Goal: Task Accomplishment & Management: Manage account settings

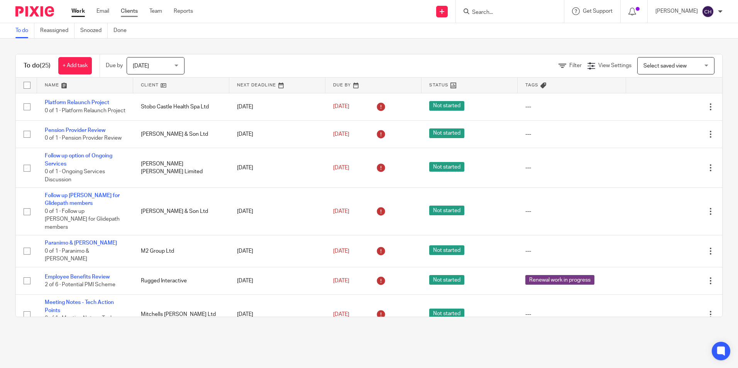
click at [137, 10] on link "Clients" at bounding box center [129, 11] width 17 height 8
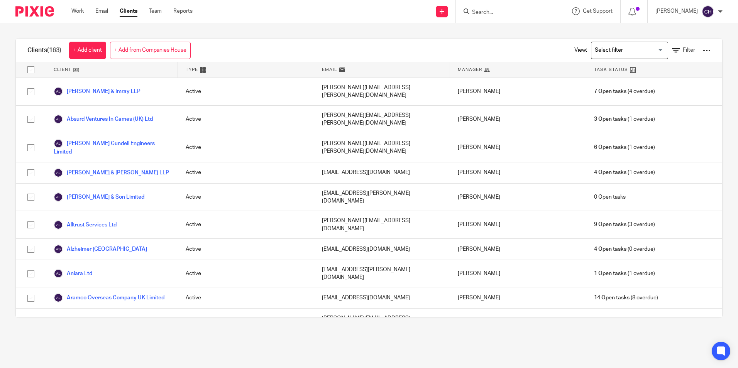
click at [640, 52] on input "Search for option" at bounding box center [627, 51] width 71 height 14
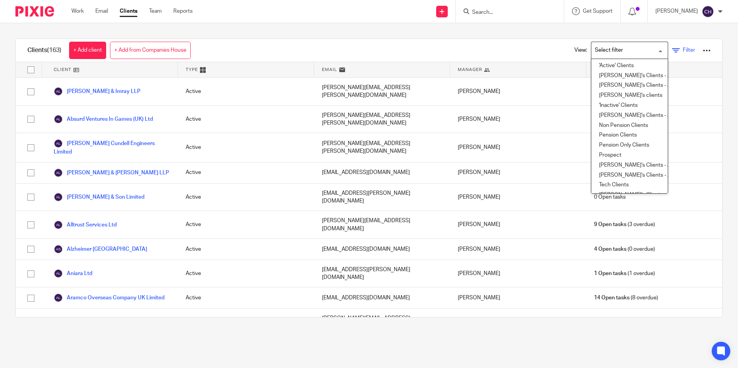
click at [672, 51] on icon at bounding box center [676, 51] width 8 height 8
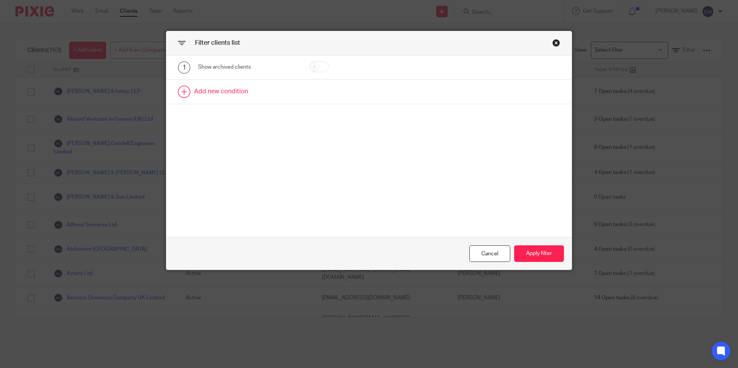
click at [184, 90] on link at bounding box center [368, 92] width 405 height 24
click at [258, 98] on div "Field" at bounding box center [241, 94] width 74 height 16
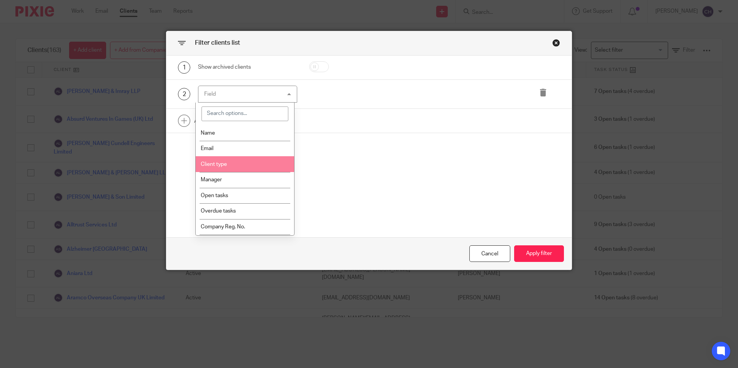
click at [220, 164] on span "Client type" at bounding box center [214, 164] width 26 height 5
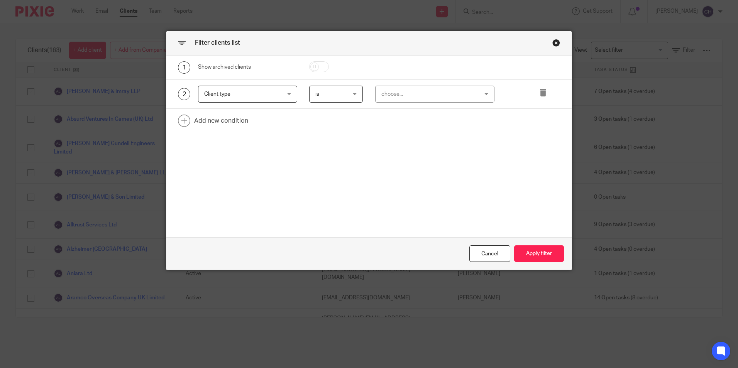
click at [399, 91] on div "choose..." at bounding box center [426, 94] width 90 height 16
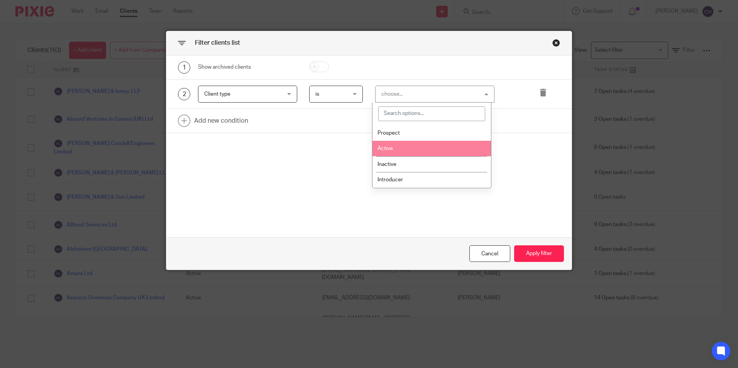
click at [386, 148] on span "Active" at bounding box center [384, 148] width 15 height 5
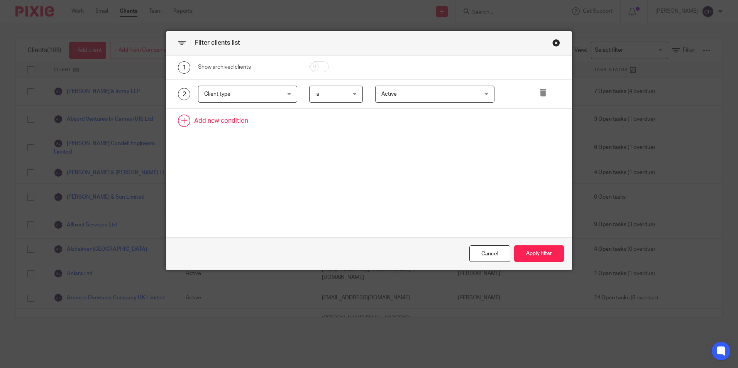
click at [187, 117] on link at bounding box center [368, 121] width 405 height 24
click at [231, 120] on div "Field" at bounding box center [241, 123] width 74 height 16
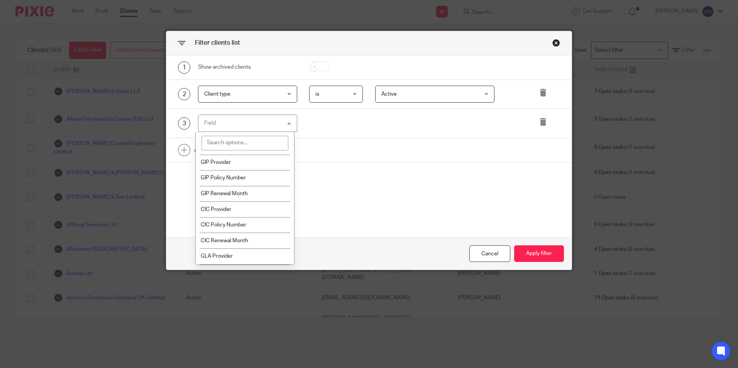
scroll to position [502, 0]
click at [237, 142] on input "search" at bounding box center [244, 143] width 87 height 15
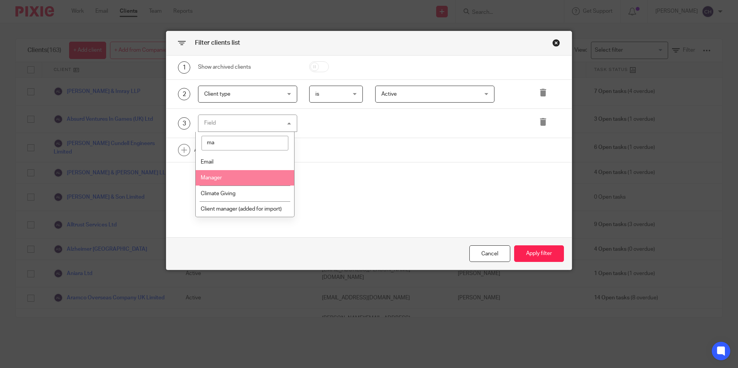
click at [220, 176] on span "Manager" at bounding box center [211, 177] width 21 height 5
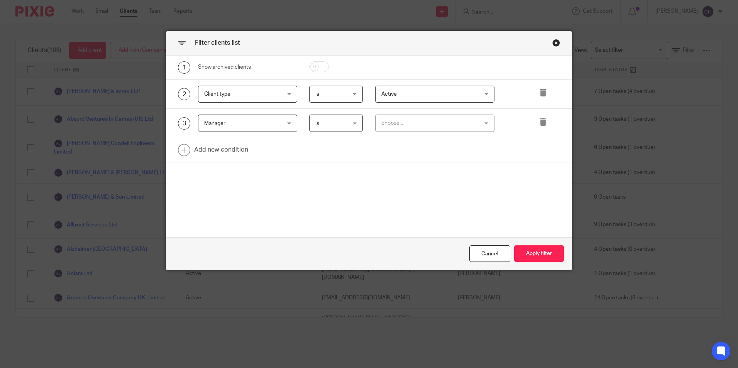
click at [263, 123] on span "Manager" at bounding box center [241, 123] width 74 height 16
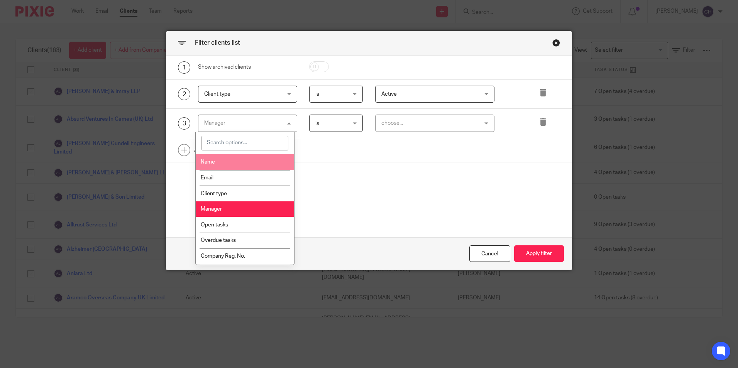
click at [225, 142] on input "search" at bounding box center [244, 143] width 87 height 15
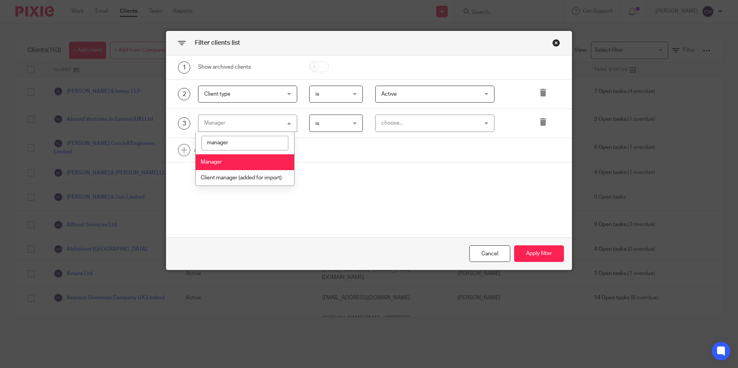
type input "manager"
click at [224, 156] on li "Manager" at bounding box center [245, 162] width 98 height 16
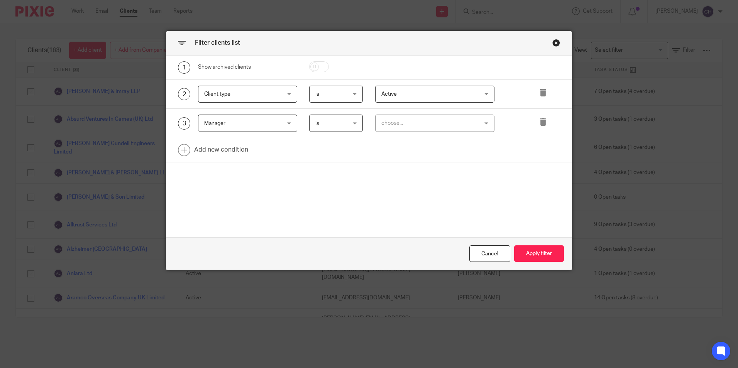
click at [440, 125] on div "choose..." at bounding box center [426, 123] width 90 height 16
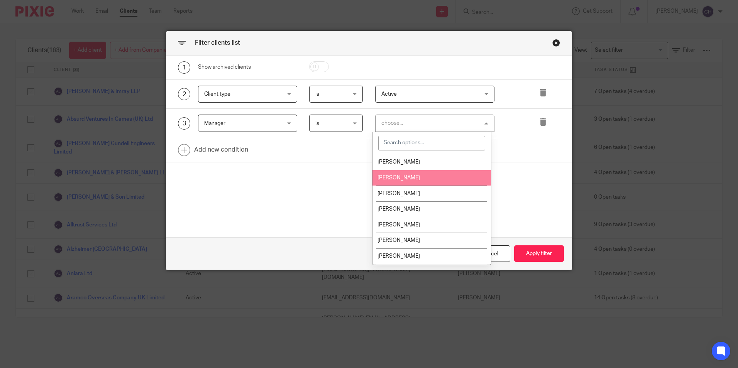
click at [411, 175] on span "[PERSON_NAME]" at bounding box center [398, 177] width 42 height 5
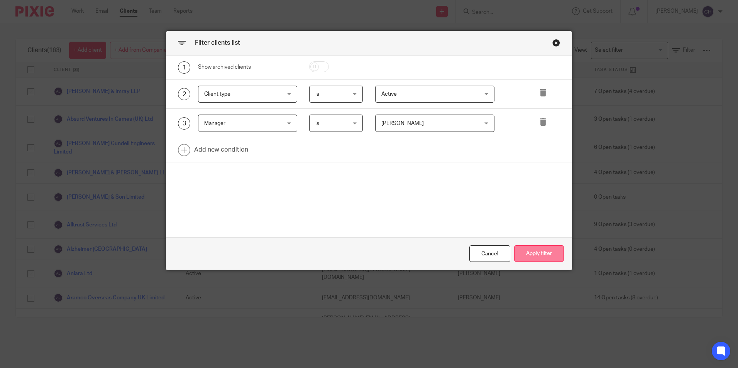
click at [531, 251] on button "Apply filter" at bounding box center [539, 253] width 50 height 17
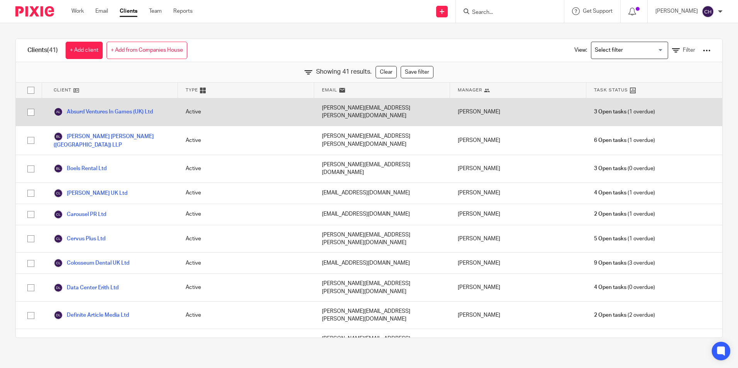
click at [30, 111] on input "checkbox" at bounding box center [31, 112] width 15 height 15
checkbox input "true"
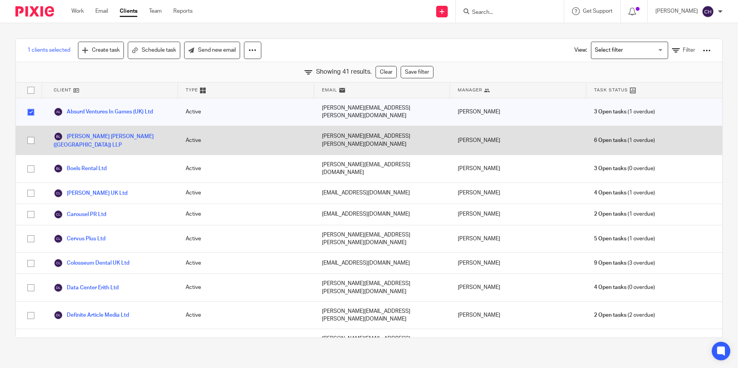
click at [29, 133] on input "checkbox" at bounding box center [31, 140] width 15 height 15
checkbox input "true"
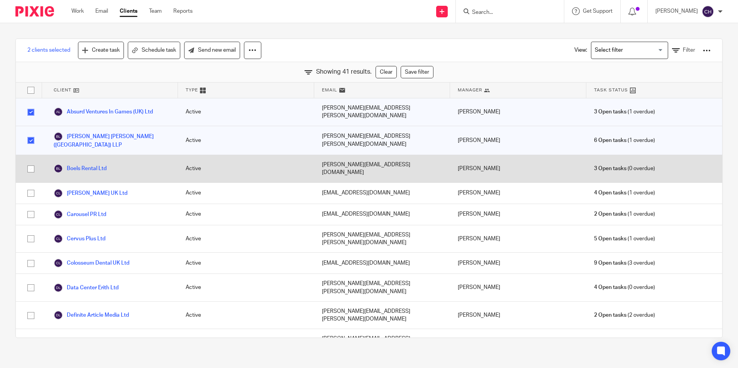
click at [30, 162] on input "checkbox" at bounding box center [31, 169] width 15 height 15
checkbox input "true"
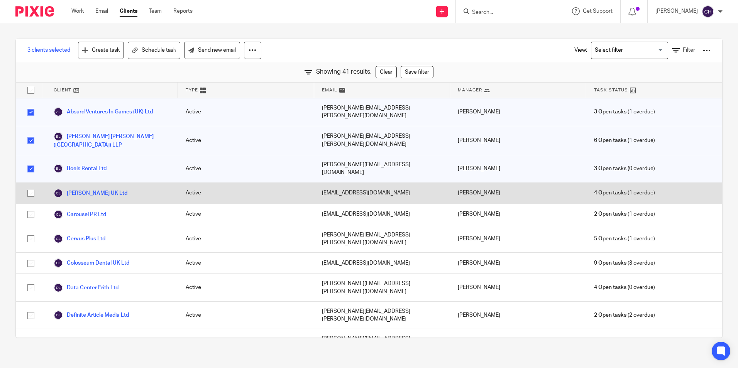
click at [32, 186] on input "checkbox" at bounding box center [31, 193] width 15 height 15
checkbox input "true"
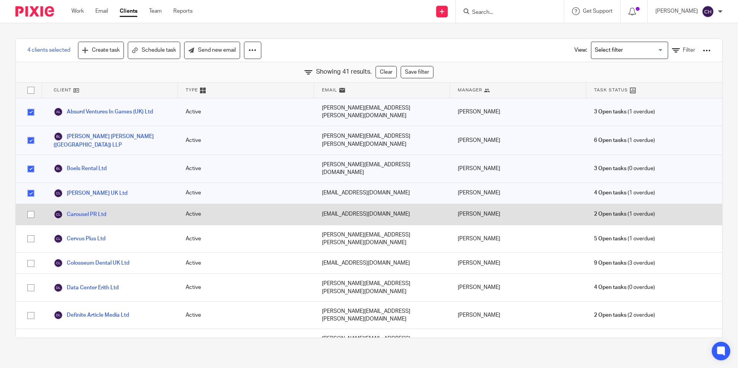
click at [31, 207] on input "checkbox" at bounding box center [31, 214] width 15 height 15
checkbox input "true"
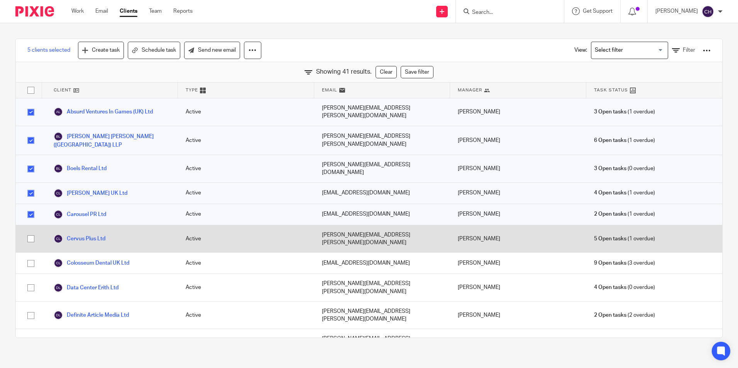
click at [30, 232] on input "checkbox" at bounding box center [31, 239] width 15 height 15
checkbox input "true"
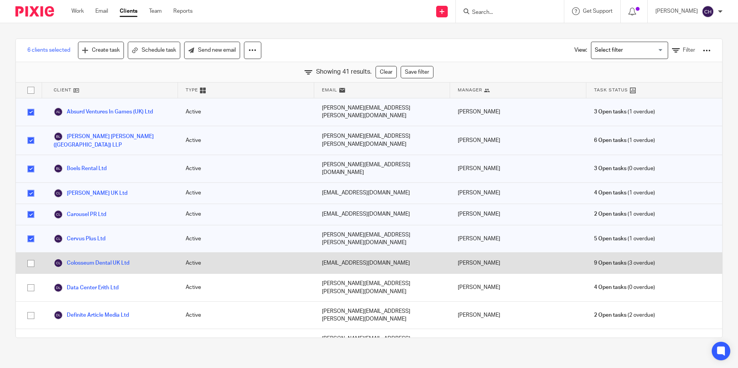
click at [31, 256] on input "checkbox" at bounding box center [31, 263] width 15 height 15
checkbox input "true"
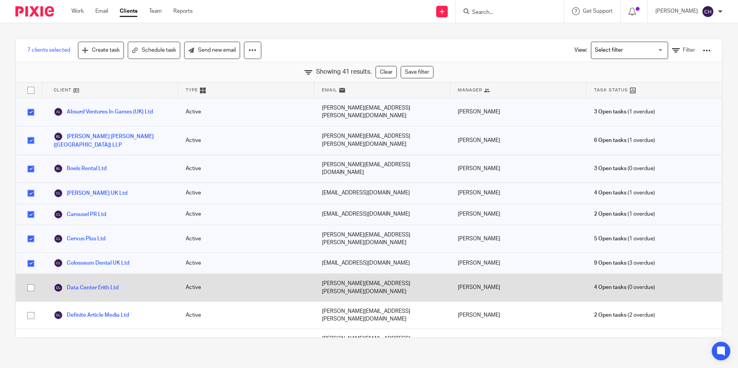
click at [32, 281] on input "checkbox" at bounding box center [31, 288] width 15 height 15
checkbox input "true"
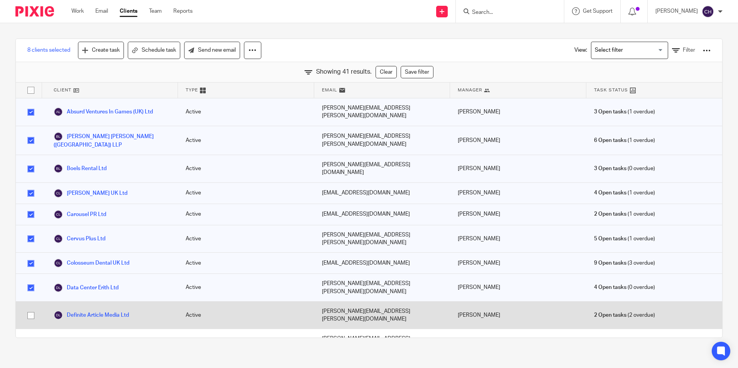
click at [28, 308] on input "checkbox" at bounding box center [31, 315] width 15 height 15
checkbox input "true"
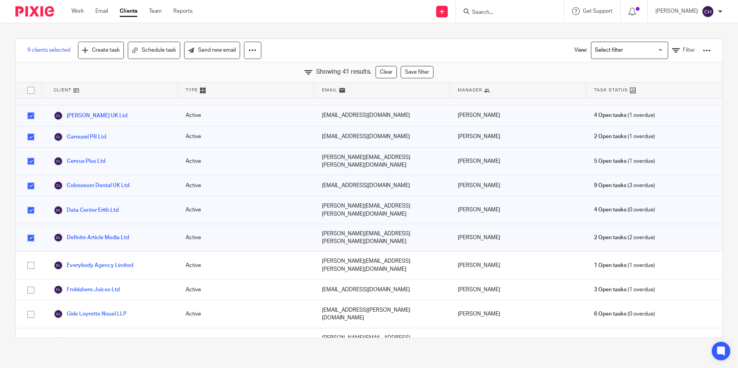
scroll to position [116, 0]
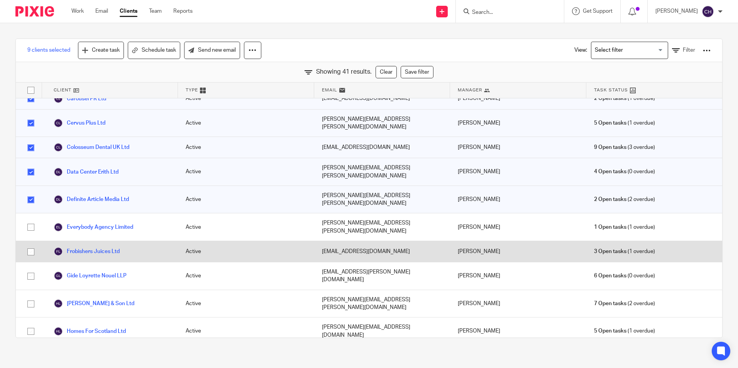
click at [30, 245] on input "checkbox" at bounding box center [31, 252] width 15 height 15
checkbox input "true"
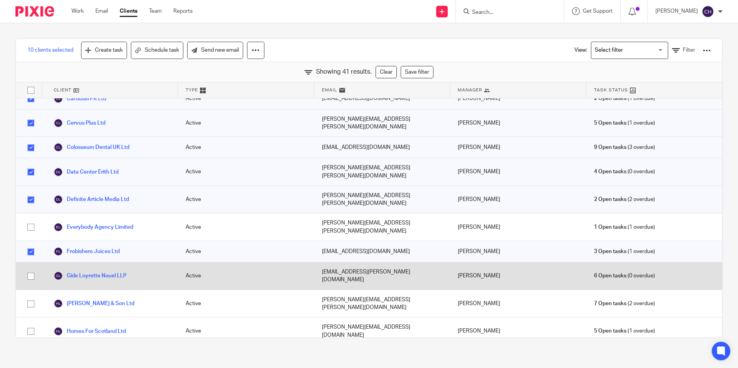
click at [31, 269] on input "checkbox" at bounding box center [31, 276] width 15 height 15
checkbox input "true"
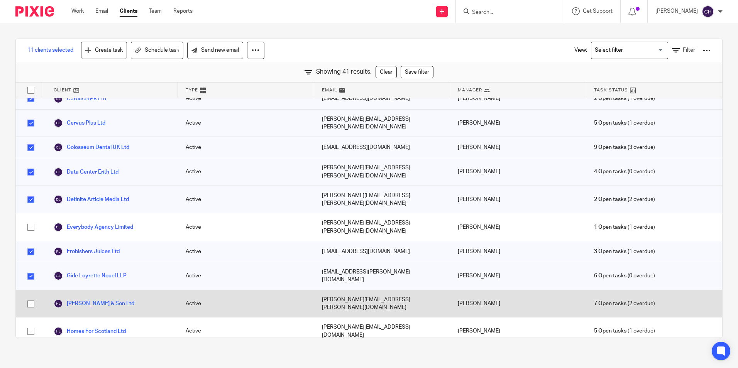
click at [30, 297] on input "checkbox" at bounding box center [31, 304] width 15 height 15
checkbox input "true"
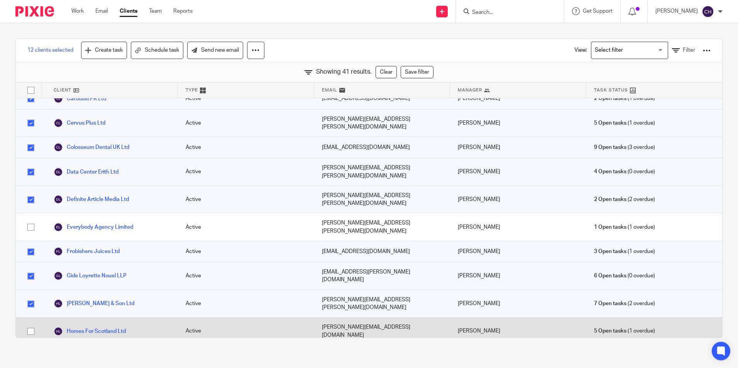
click at [32, 324] on input "checkbox" at bounding box center [31, 331] width 15 height 15
checkbox input "true"
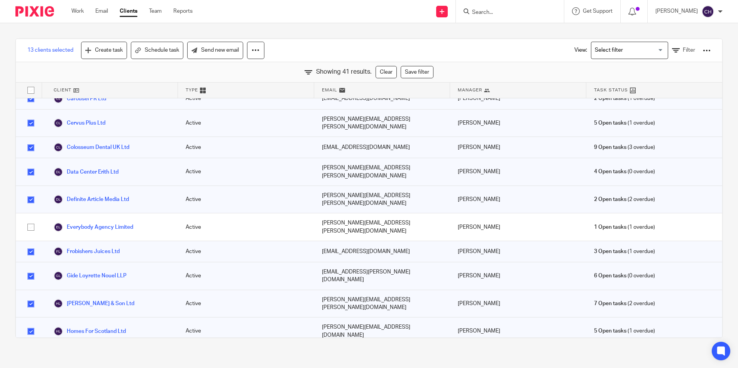
click at [30, 349] on input "checkbox" at bounding box center [31, 356] width 15 height 15
checkbox input "true"
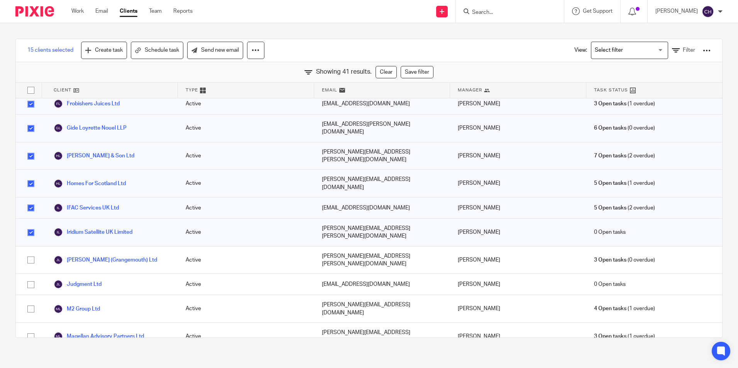
scroll to position [270, 0]
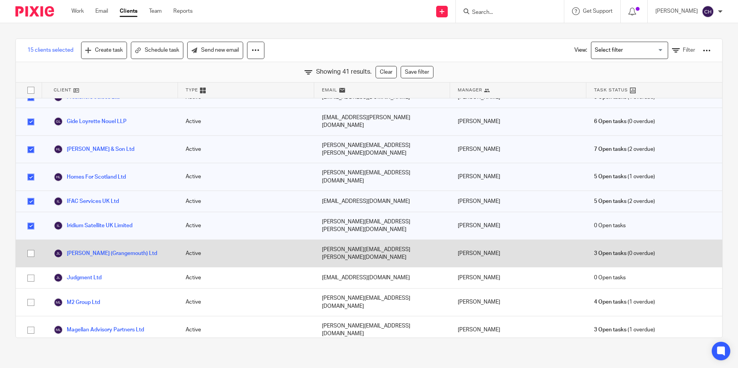
click at [32, 246] on input "checkbox" at bounding box center [31, 253] width 15 height 15
checkbox input "true"
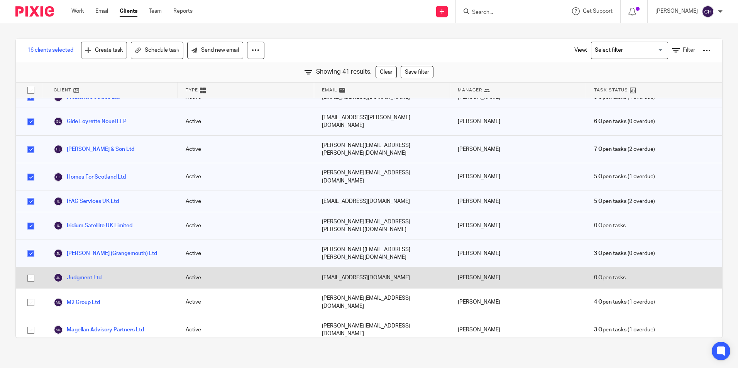
click at [30, 271] on input "checkbox" at bounding box center [31, 278] width 15 height 15
checkbox input "true"
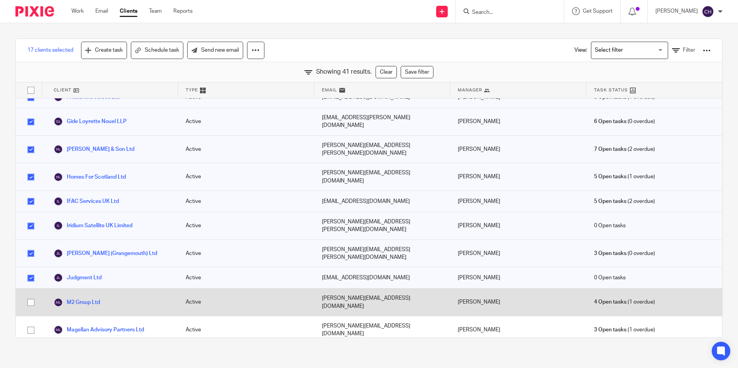
click at [30, 295] on input "checkbox" at bounding box center [31, 302] width 15 height 15
checkbox input "true"
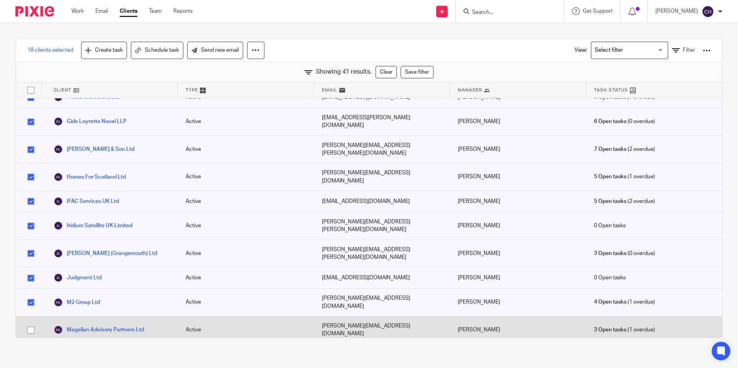
click at [30, 323] on input "checkbox" at bounding box center [31, 330] width 15 height 15
checkbox input "true"
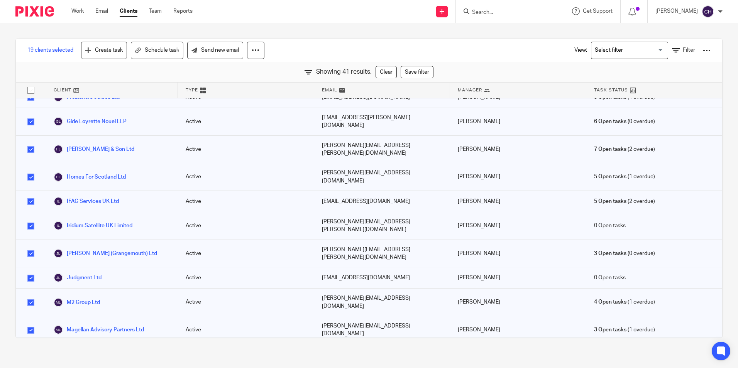
click at [28, 351] on input "checkbox" at bounding box center [31, 358] width 15 height 15
checkbox input "true"
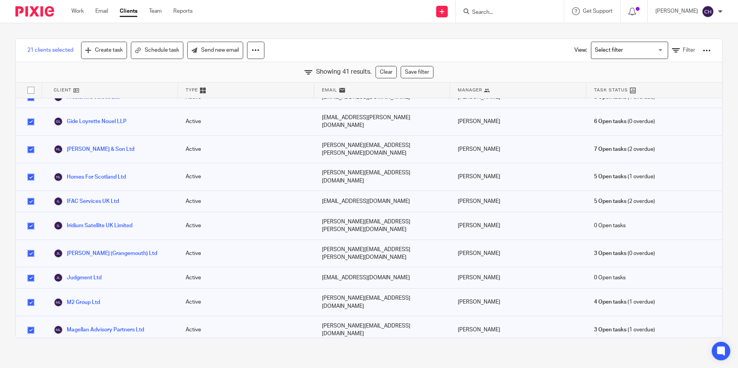
checkbox input "true"
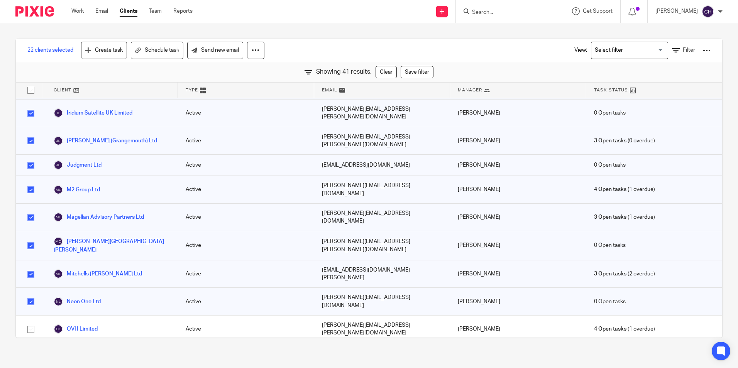
scroll to position [463, 0]
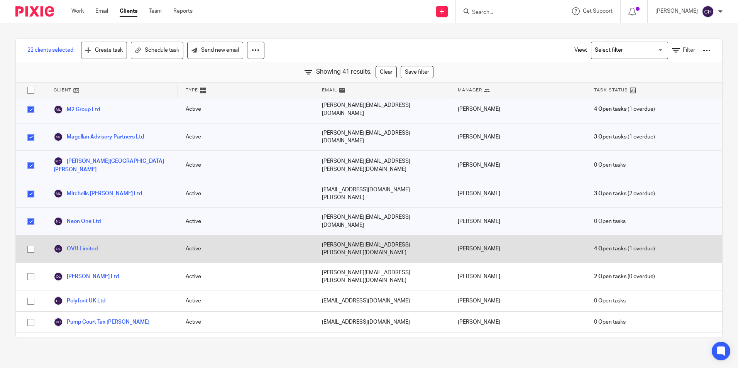
click at [27, 242] on input "checkbox" at bounding box center [31, 249] width 15 height 15
checkbox input "true"
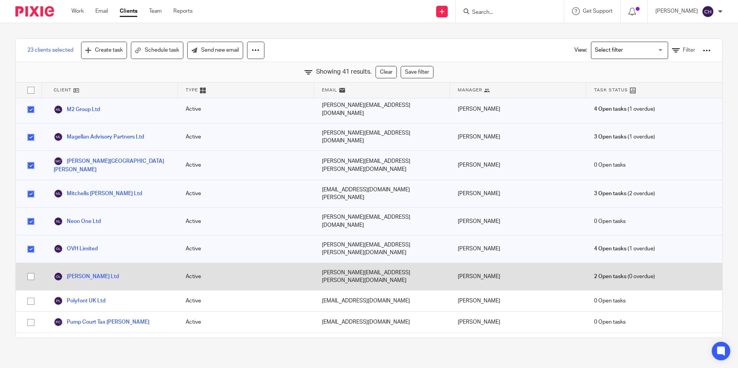
click at [29, 269] on input "checkbox" at bounding box center [31, 276] width 15 height 15
checkbox input "true"
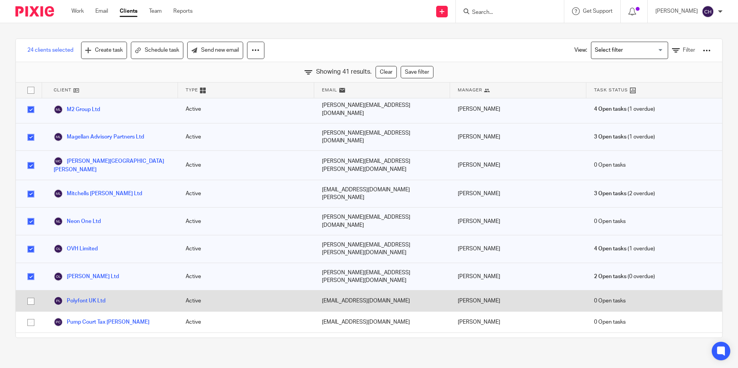
click at [34, 294] on input "checkbox" at bounding box center [31, 301] width 15 height 15
checkbox input "true"
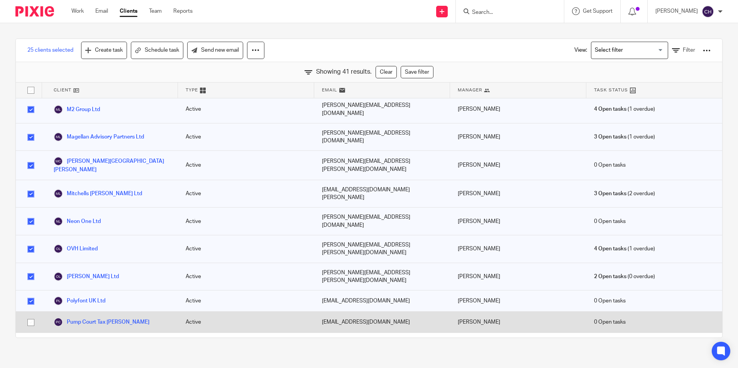
click at [33, 315] on input "checkbox" at bounding box center [31, 322] width 15 height 15
checkbox input "true"
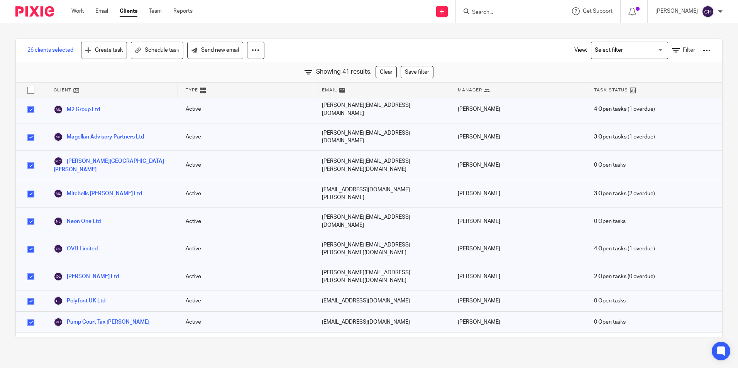
click at [29, 361] on input "checkbox" at bounding box center [31, 368] width 15 height 15
checkbox input "true"
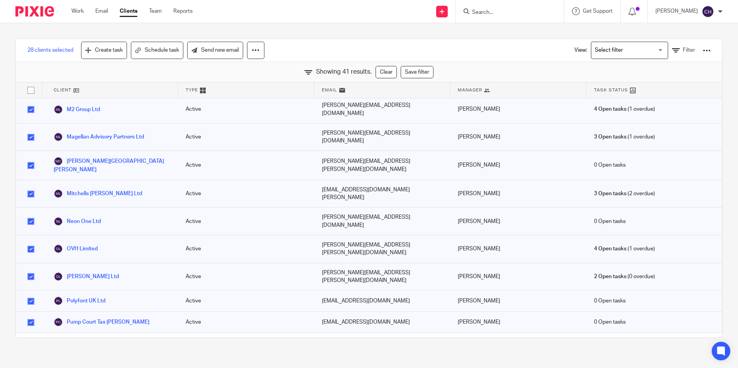
checkbox input "true"
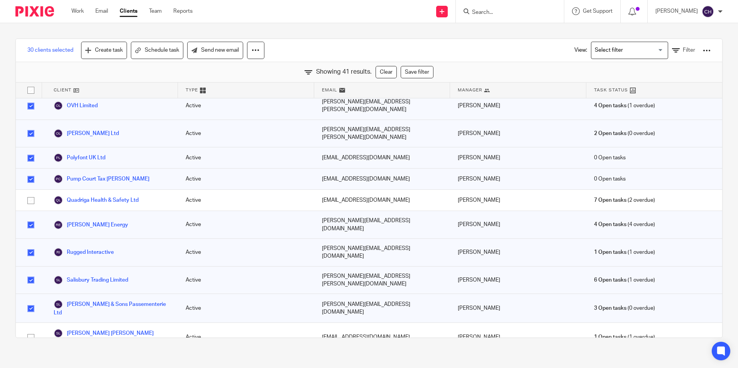
scroll to position [618, 0]
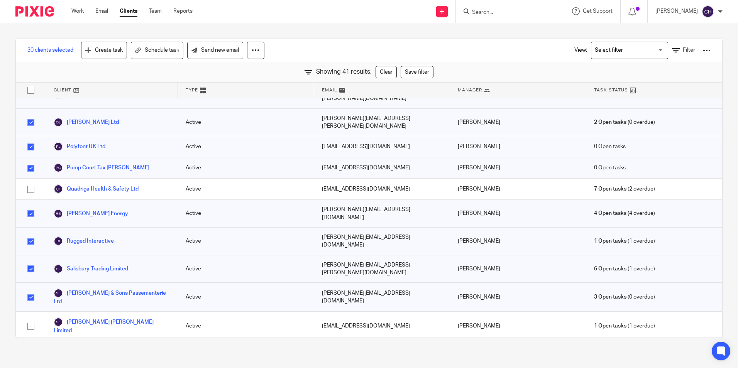
click at [30, 344] on input "checkbox" at bounding box center [31, 351] width 15 height 15
checkbox input "true"
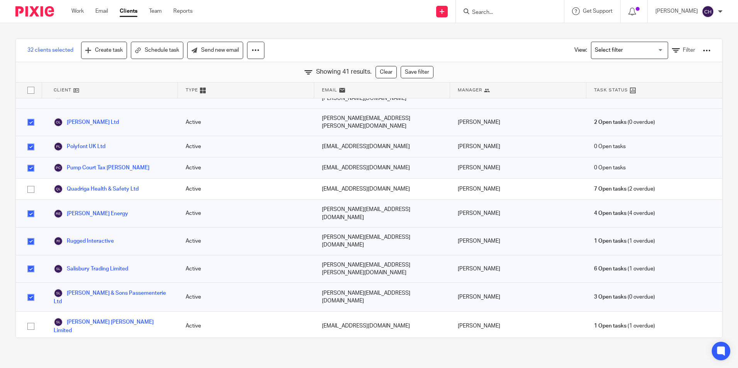
checkbox input "true"
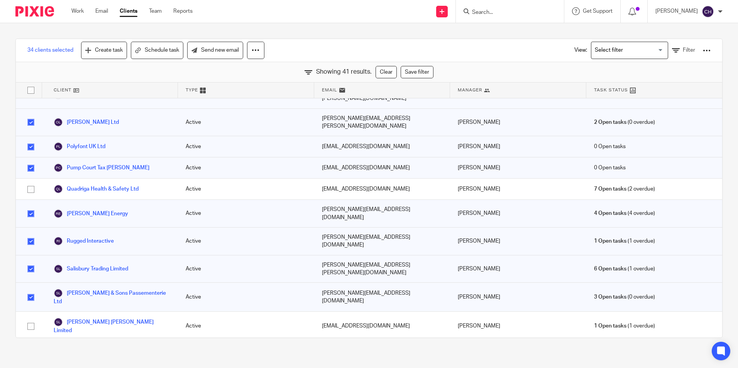
checkbox input "true"
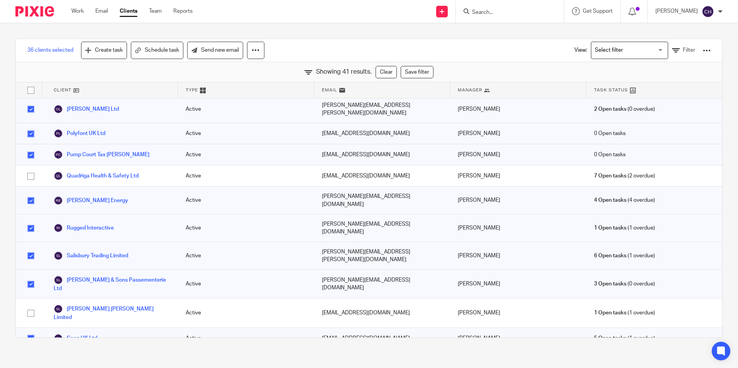
checkbox input "true"
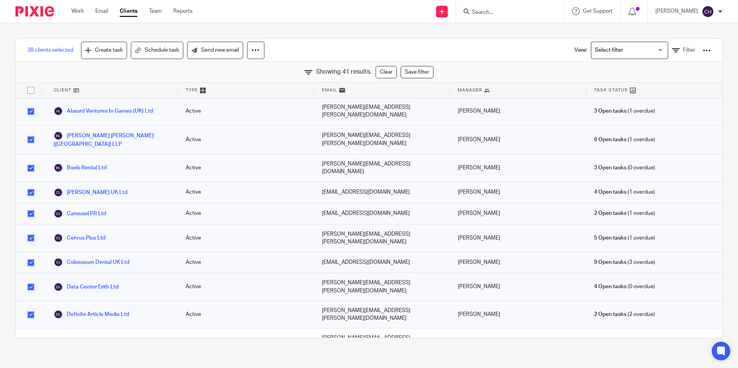
scroll to position [0, 0]
click at [28, 91] on input "checkbox" at bounding box center [31, 90] width 15 height 15
checkbox input "true"
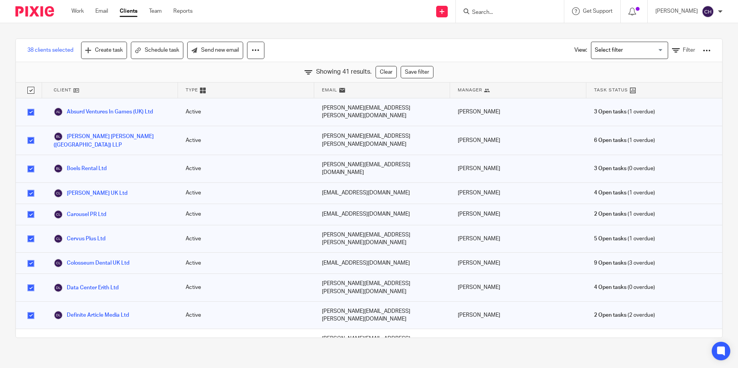
checkbox input "true"
click at [28, 91] on input "checkbox" at bounding box center [31, 90] width 15 height 15
checkbox input "false"
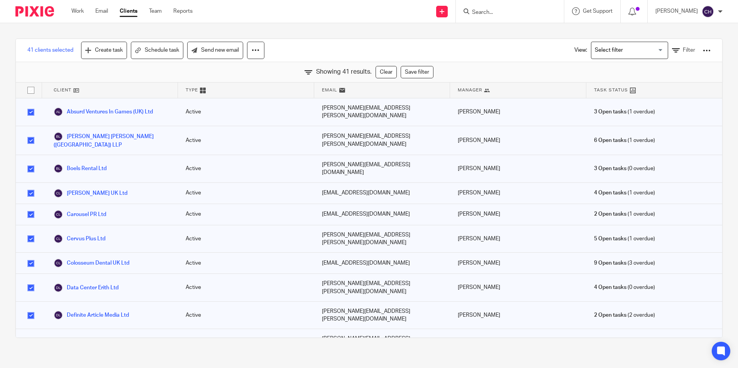
checkbox input "false"
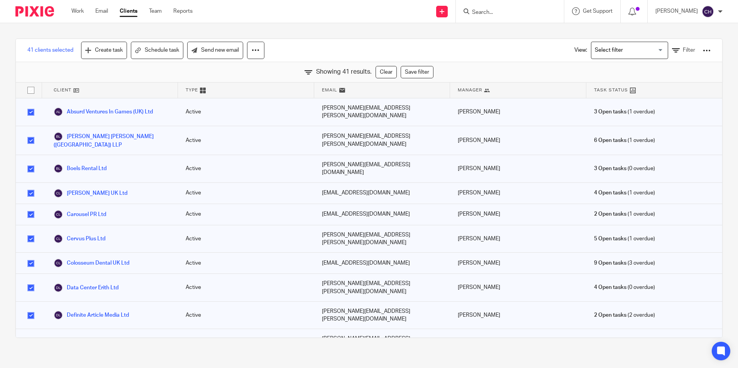
checkbox input "false"
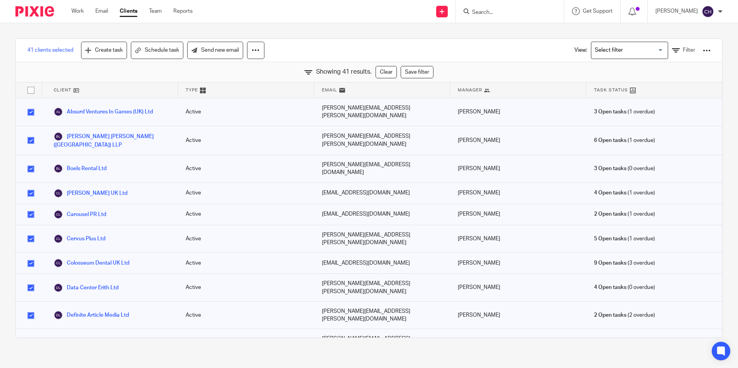
checkbox input "false"
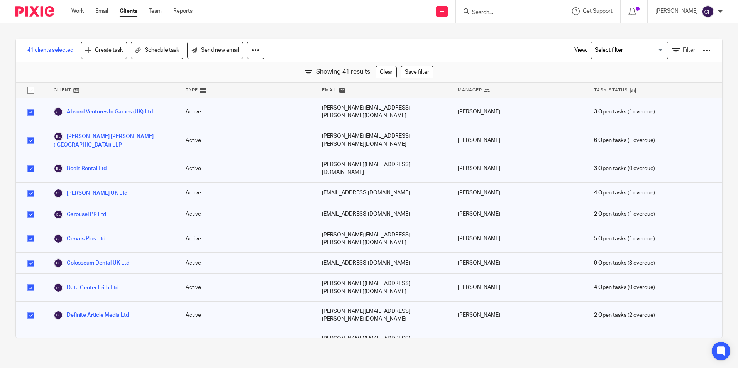
checkbox input "false"
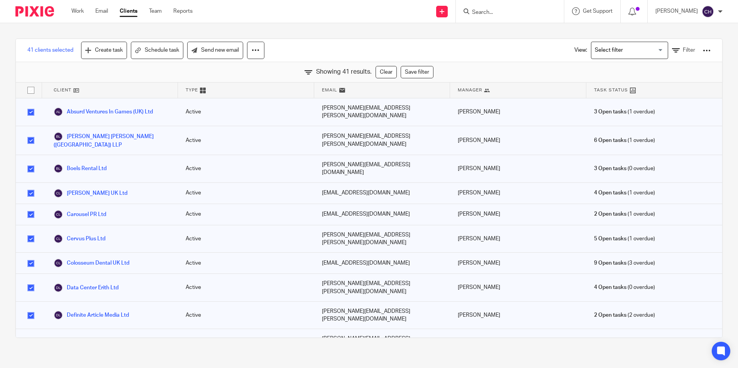
checkbox input "false"
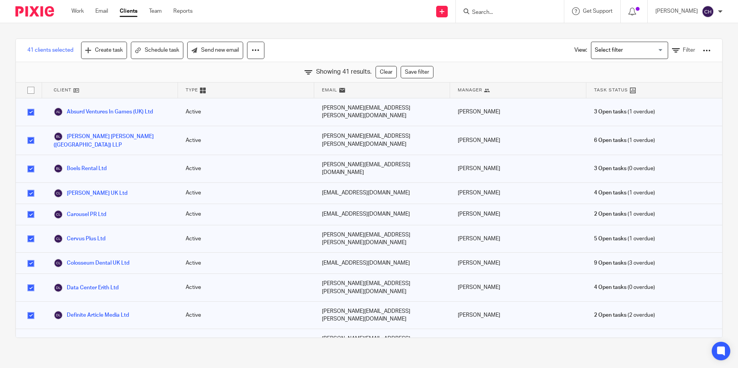
checkbox input "false"
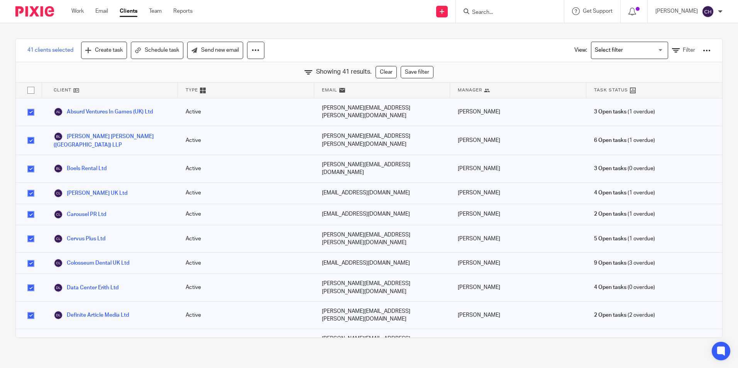
checkbox input "false"
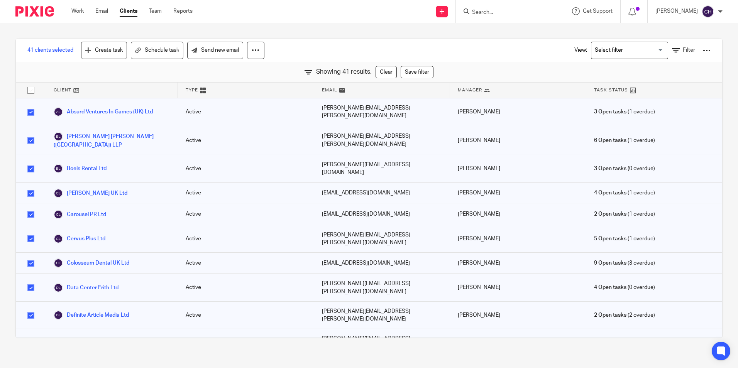
checkbox input "false"
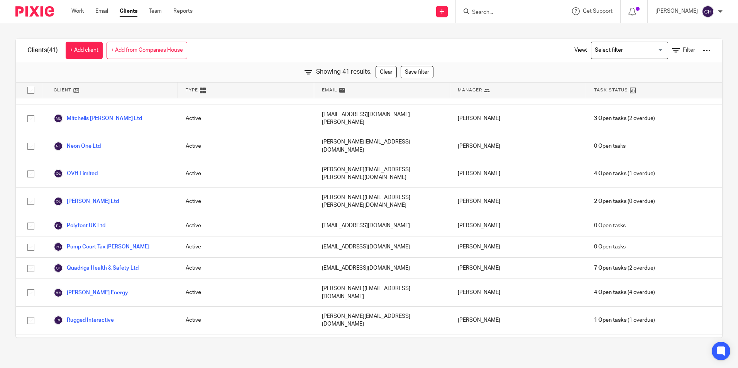
scroll to position [540, 0]
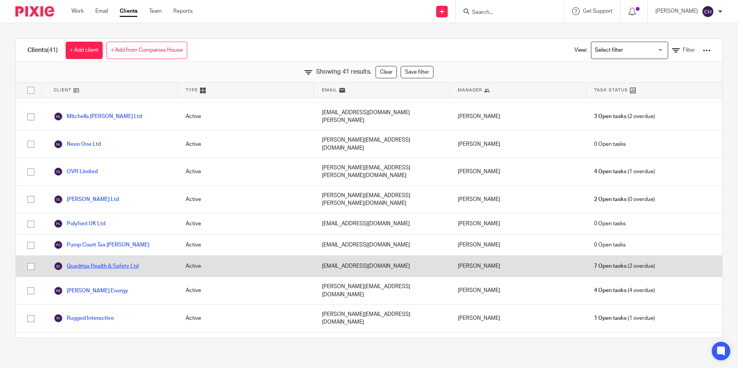
click at [88, 262] on link "Quadriga Health & Safety Ltd" at bounding box center [96, 266] width 85 height 9
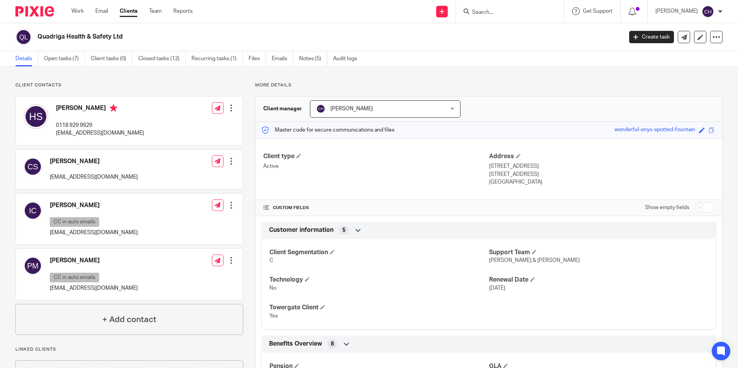
click at [42, 11] on img at bounding box center [34, 11] width 39 height 10
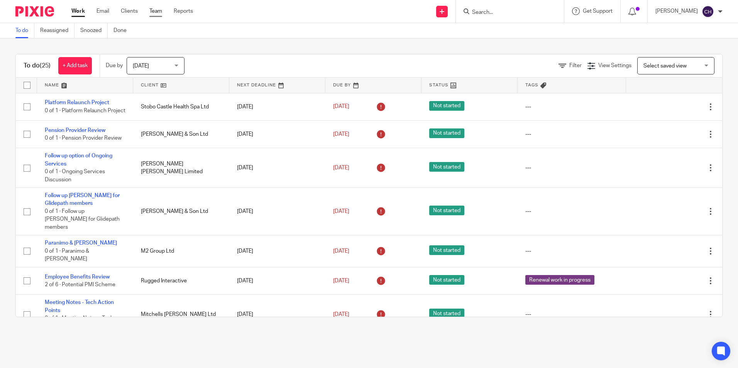
click at [154, 12] on link "Team" at bounding box center [155, 11] width 13 height 8
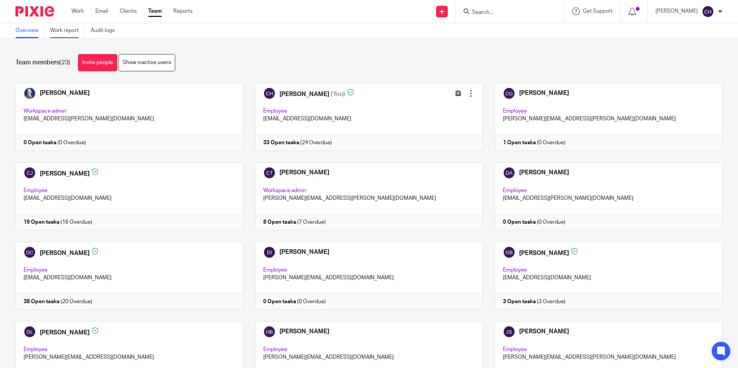
click at [69, 28] on link "Work report" at bounding box center [67, 30] width 35 height 15
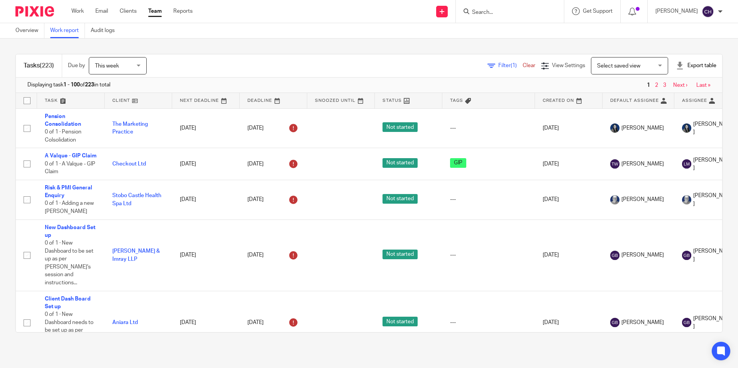
click at [498, 65] on span "Filter (1)" at bounding box center [510, 65] width 24 height 5
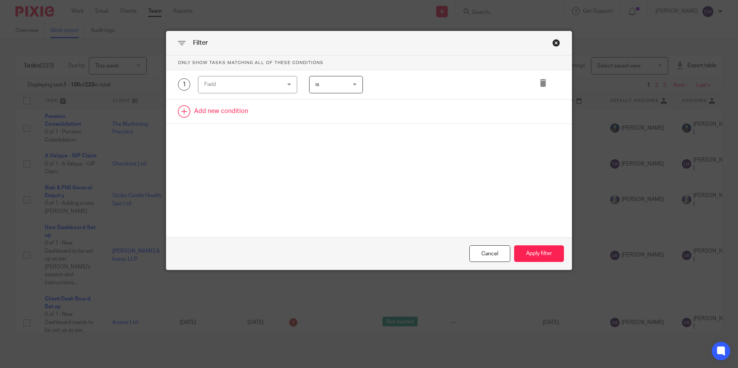
click at [224, 112] on link at bounding box center [368, 112] width 405 height 24
click at [247, 114] on div "Field" at bounding box center [241, 114] width 74 height 16
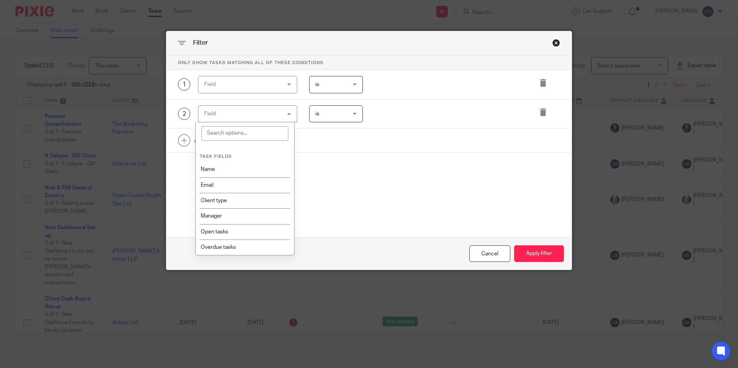
click at [268, 87] on div "Field" at bounding box center [241, 84] width 74 height 16
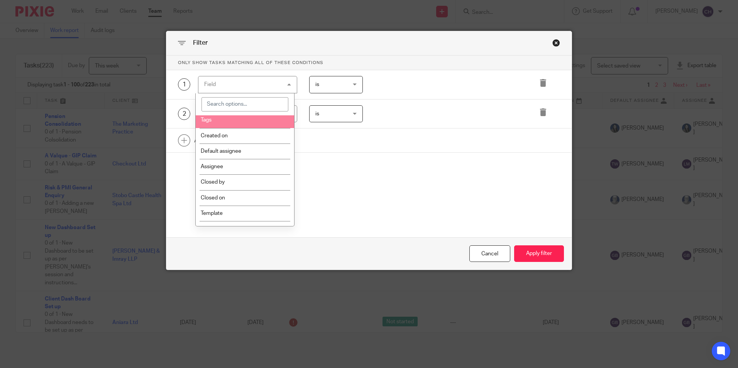
scroll to position [154, 0]
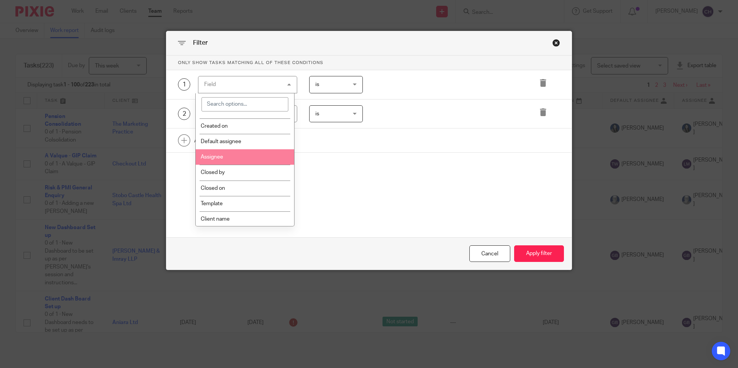
click at [229, 158] on li "Assignee" at bounding box center [245, 156] width 98 height 15
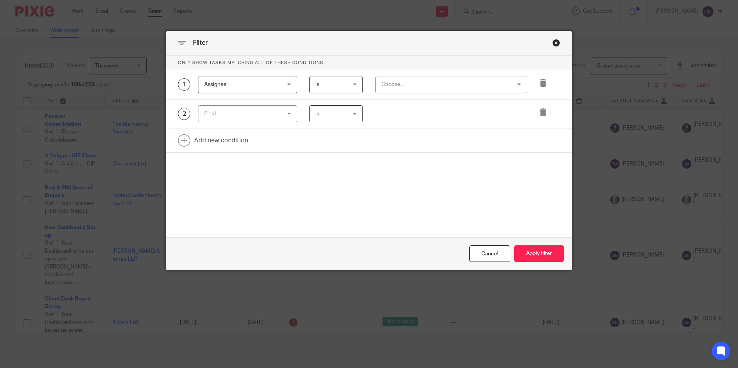
click at [408, 87] on div "Choose..." at bounding box center [439, 84] width 117 height 16
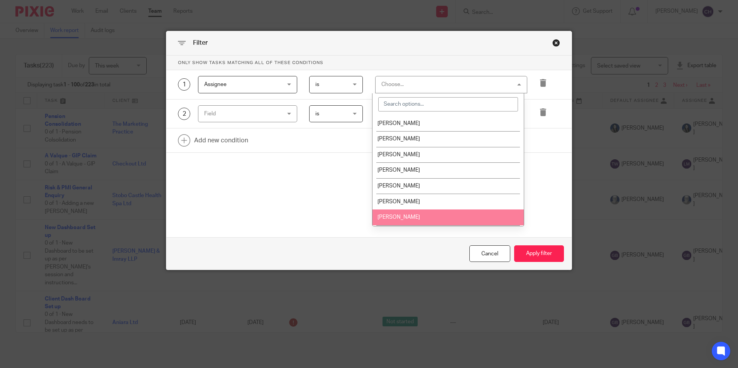
click at [390, 215] on span "[PERSON_NAME]" at bounding box center [398, 217] width 42 height 5
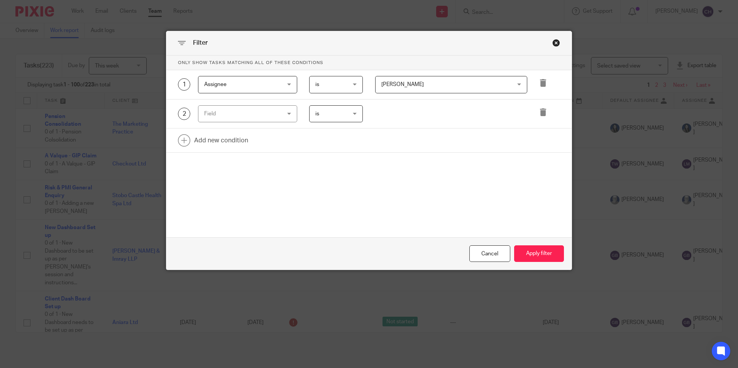
click at [275, 118] on div "Field" at bounding box center [241, 114] width 74 height 16
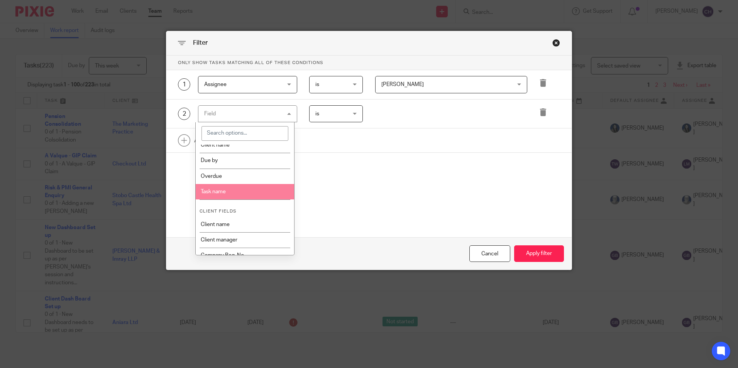
scroll to position [270, 0]
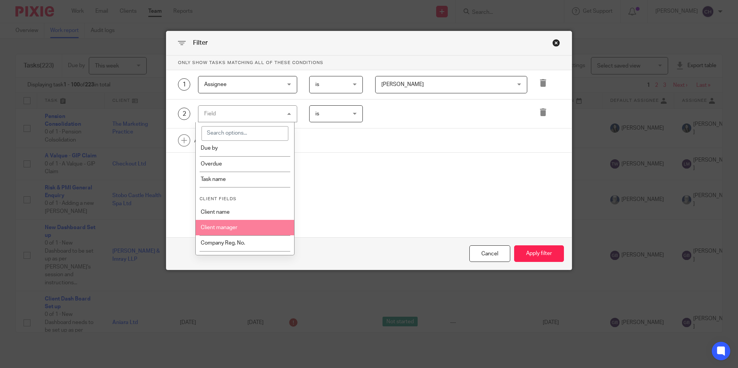
click at [223, 230] on li "Client manager" at bounding box center [245, 227] width 98 height 15
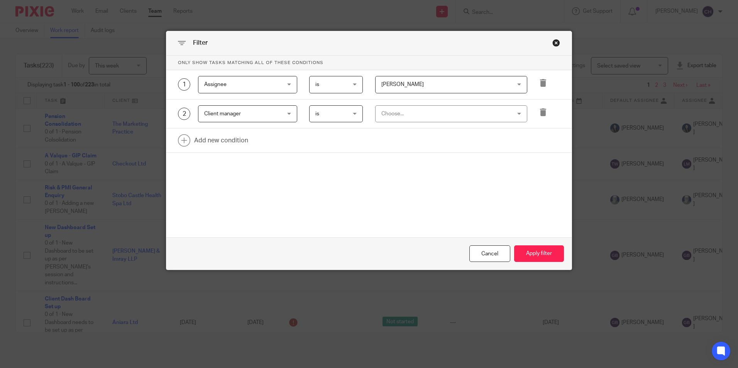
click at [407, 112] on div "Choose..." at bounding box center [439, 114] width 117 height 16
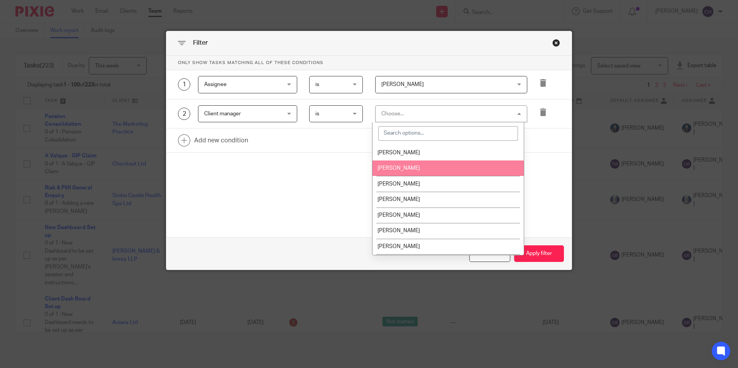
click at [391, 167] on span "[PERSON_NAME]" at bounding box center [398, 168] width 42 height 5
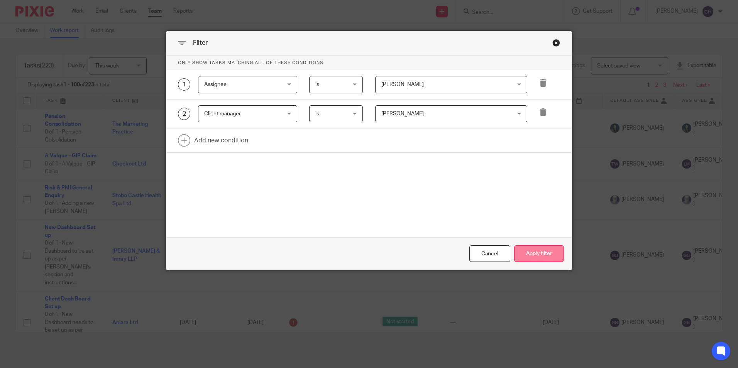
click at [530, 252] on button "Apply filter" at bounding box center [539, 253] width 50 height 17
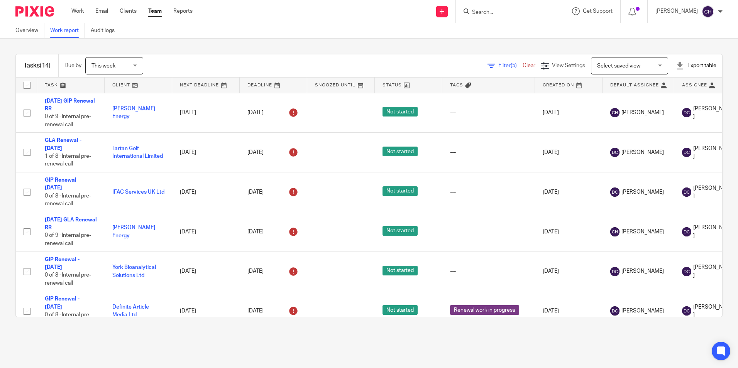
click at [127, 66] on span "This week" at bounding box center [111, 66] width 41 height 16
click at [160, 59] on div "Filter (5) Clear View Settings View Settings (5) Filters Clear Save Manage save…" at bounding box center [439, 65] width 565 height 17
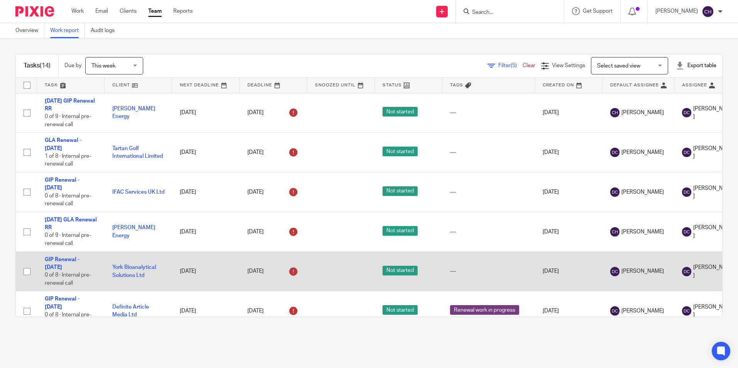
drag, startPoint x: 177, startPoint y: 335, endPoint x: 166, endPoint y: 263, distance: 72.7
click at [177, 335] on main "Overview Work report Audit logs Tasks (14) Due by This week This week Today Tom…" at bounding box center [369, 184] width 738 height 368
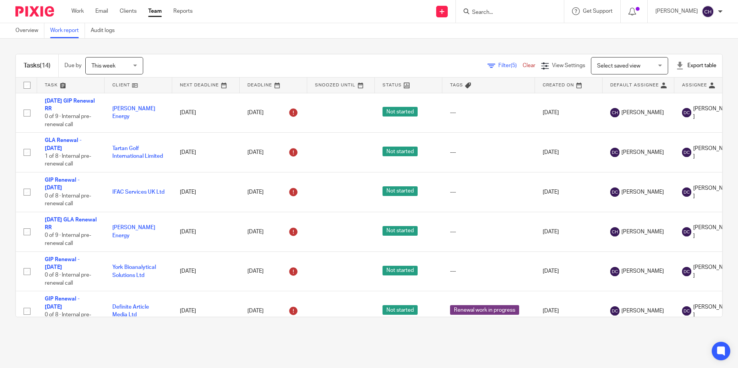
click at [253, 49] on div "Tasks (14) Due by This week This week Today Tomorrow This week Next week This m…" at bounding box center [369, 186] width 738 height 294
click at [137, 68] on div "This week This week" at bounding box center [114, 65] width 58 height 17
click at [237, 47] on div "Tasks (14) Due by This week This week Today Tomorrow This week Next week This m…" at bounding box center [369, 186] width 738 height 294
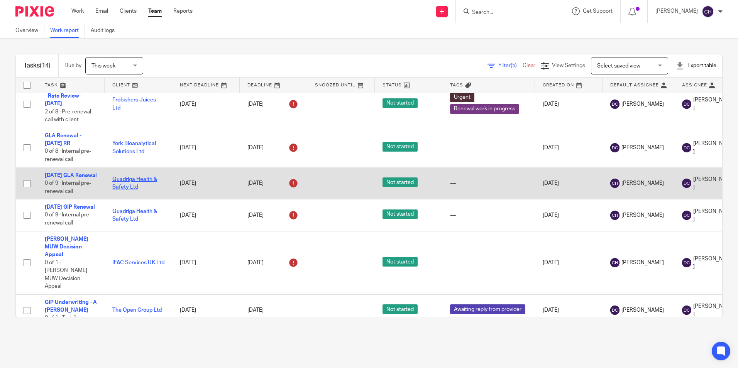
scroll to position [337, 0]
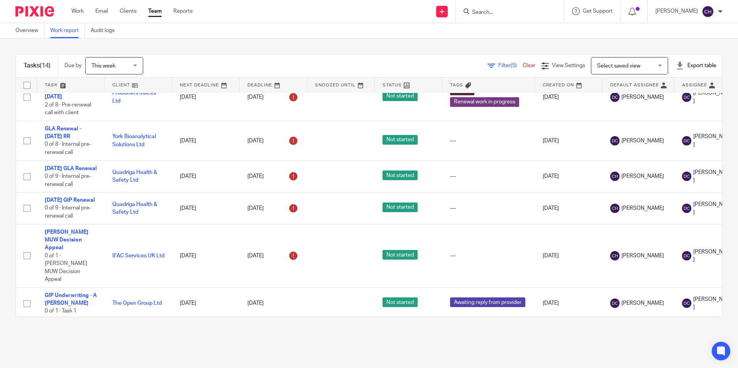
click at [145, 337] on main "Overview Work report Audit logs Tasks (14) Due by This week This week Today Tom…" at bounding box center [369, 184] width 738 height 368
click at [125, 59] on span "This week" at bounding box center [111, 66] width 41 height 16
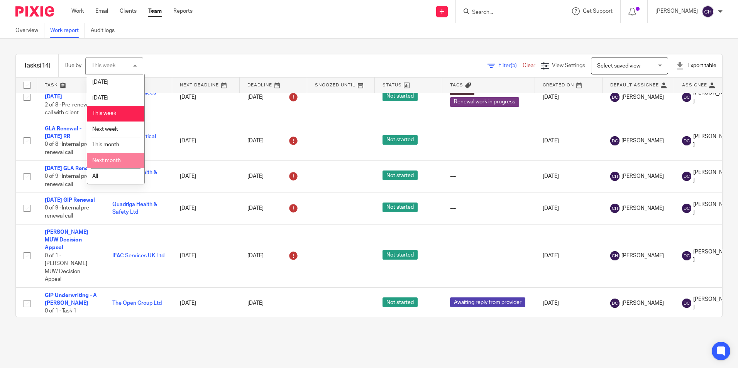
click at [128, 335] on main "Overview Work report Audit logs Tasks (14) Due by This week This week Today Tom…" at bounding box center [369, 184] width 738 height 368
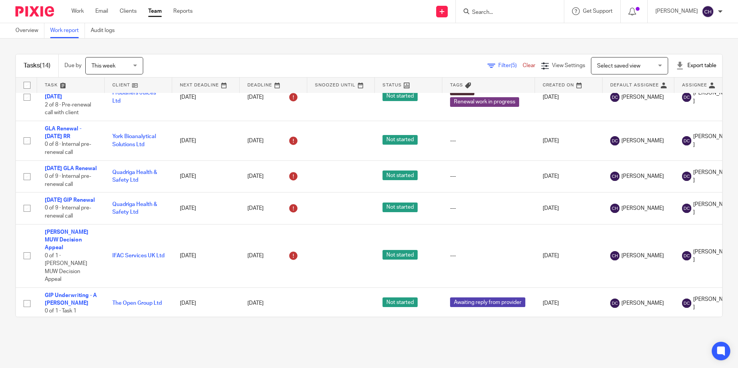
click at [498, 66] on span "Filter (5)" at bounding box center [510, 65] width 24 height 5
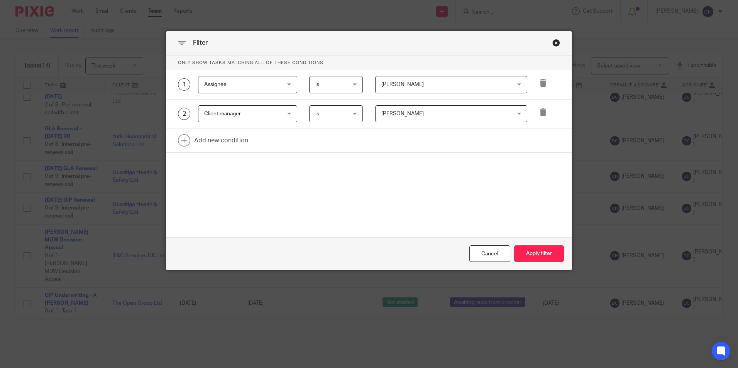
click at [553, 42] on div "Close this dialog window" at bounding box center [556, 43] width 8 height 8
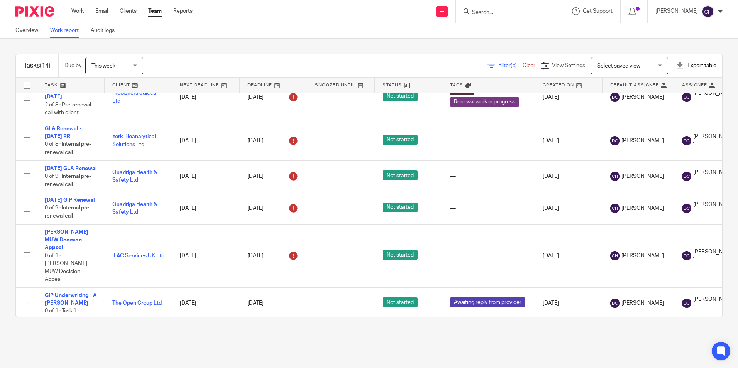
click at [37, 14] on img at bounding box center [34, 11] width 39 height 10
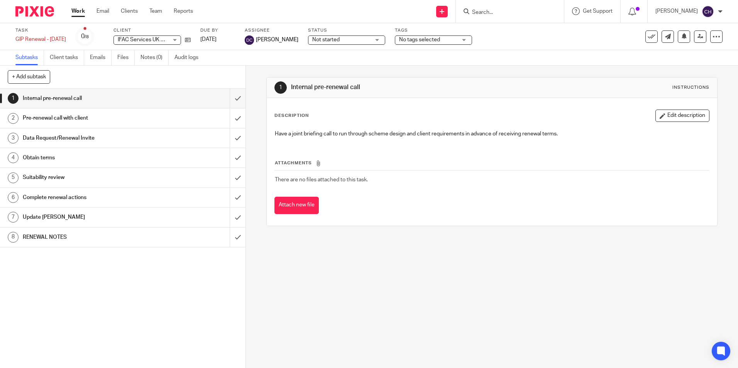
click at [67, 237] on h1 "RENEWAL NOTES" at bounding box center [89, 238] width 133 height 12
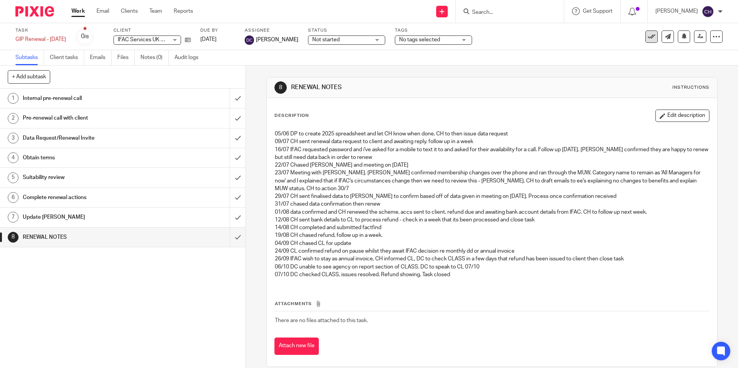
click at [648, 34] on icon at bounding box center [652, 37] width 8 height 8
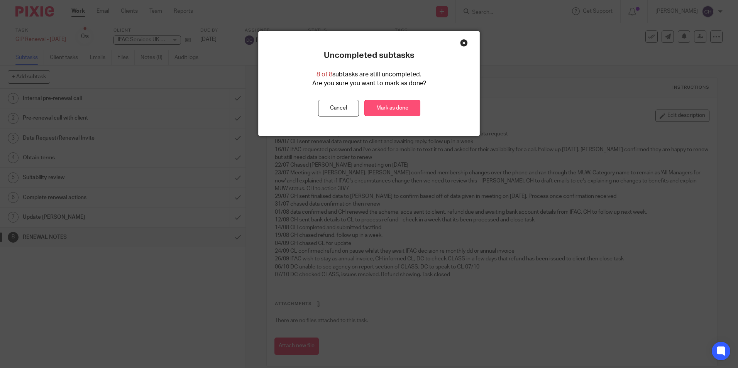
click at [388, 110] on link "Mark as done" at bounding box center [392, 108] width 56 height 17
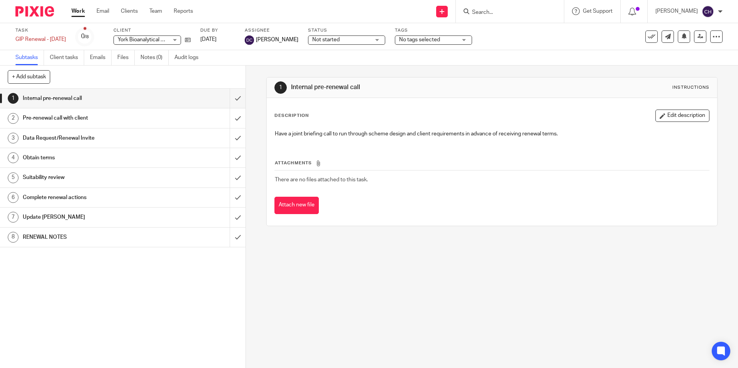
click at [50, 238] on h1 "RENEWAL NOTES" at bounding box center [89, 238] width 133 height 12
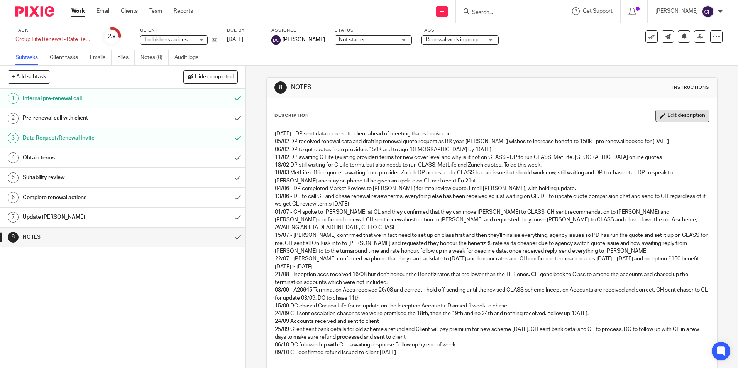
click at [665, 114] on button "Edit description" at bounding box center [682, 116] width 54 height 12
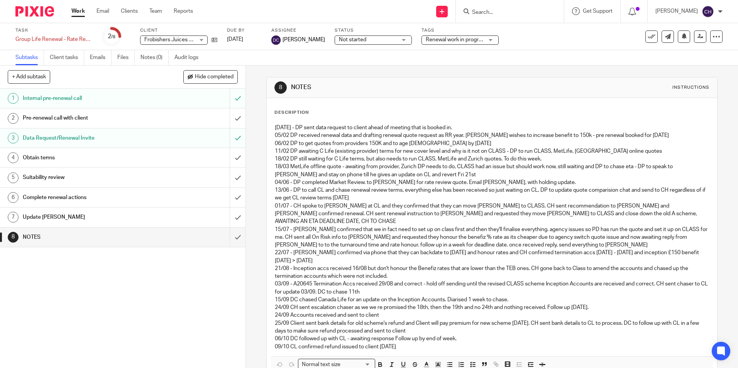
click at [434, 343] on p "09/10 CL confirmed refund issued to client [DATE]" at bounding box center [492, 347] width 434 height 8
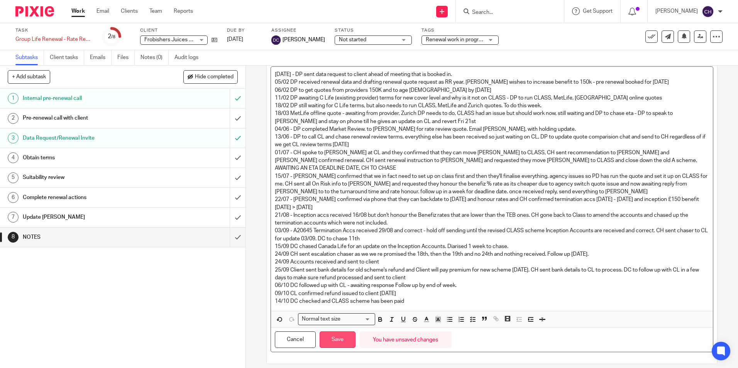
click at [336, 332] on button "Save" at bounding box center [338, 340] width 36 height 17
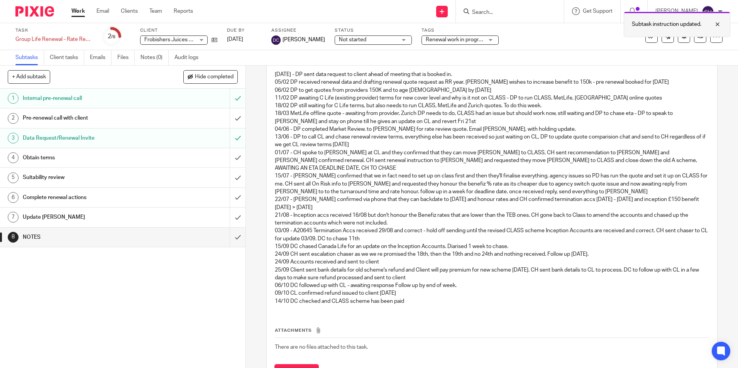
click at [644, 36] on div "Subtask instruction updated." at bounding box center [677, 24] width 107 height 25
click at [648, 36] on icon at bounding box center [652, 37] width 8 height 8
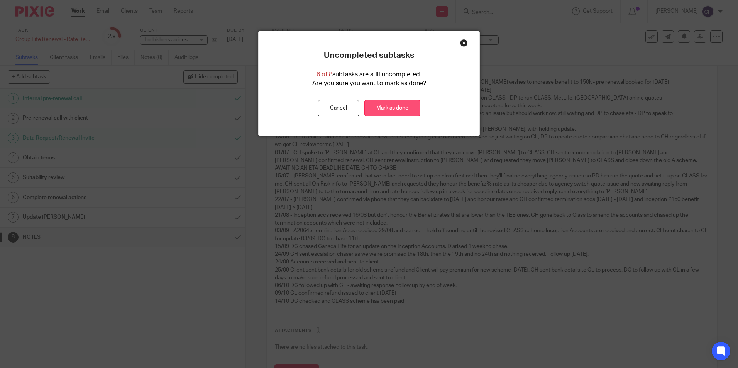
click at [388, 110] on link "Mark as done" at bounding box center [392, 108] width 56 height 17
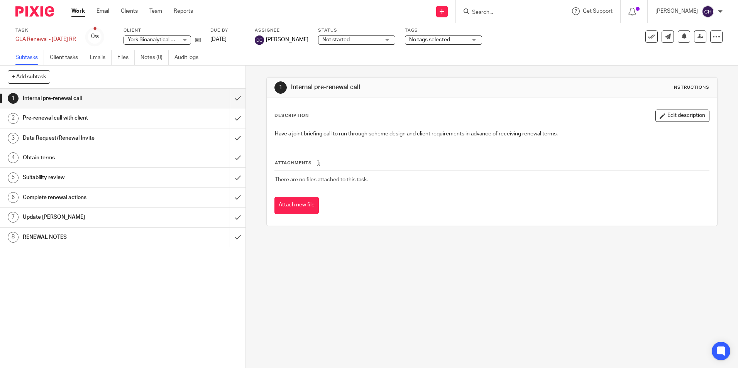
drag, startPoint x: 0, startPoint y: 0, endPoint x: 47, endPoint y: 240, distance: 244.3
click at [47, 240] on h1 "RENEWAL NOTES" at bounding box center [89, 238] width 133 height 12
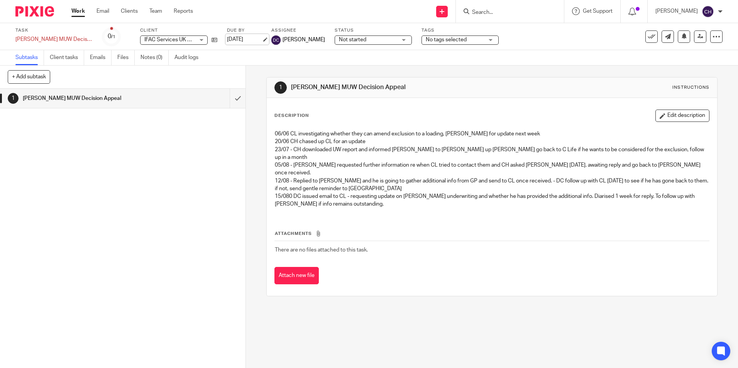
click at [240, 39] on link "[DATE]" at bounding box center [244, 40] width 35 height 8
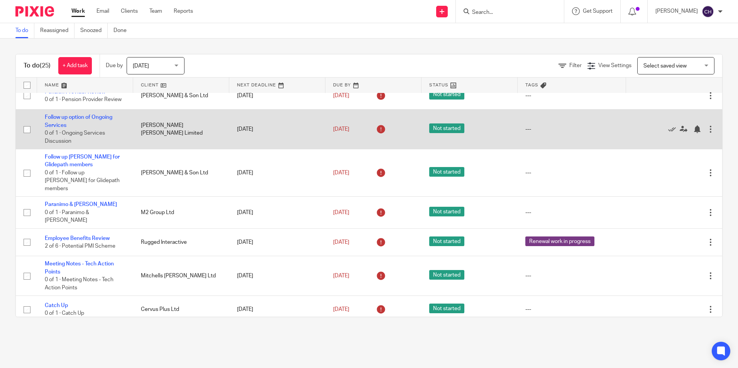
scroll to position [77, 0]
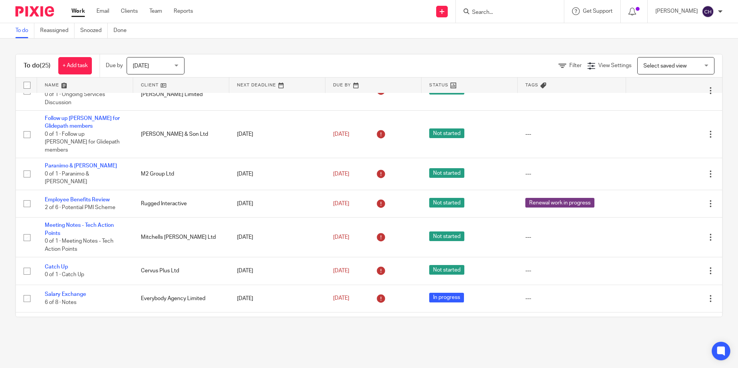
click at [491, 15] on input "Search" at bounding box center [505, 12] width 69 height 7
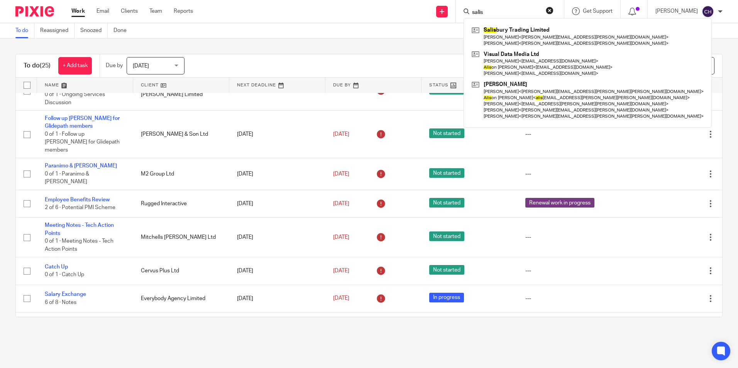
type input "salis"
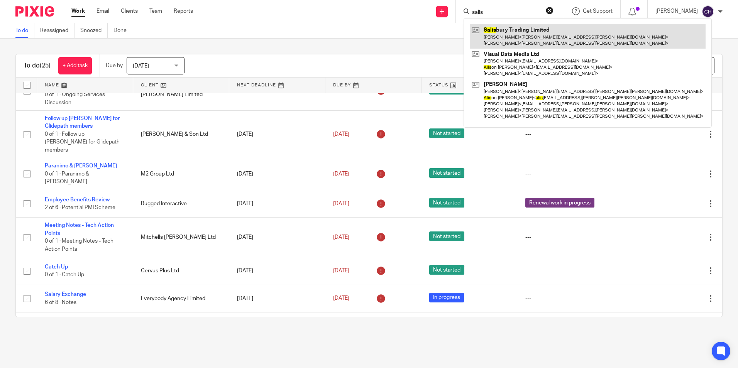
click at [500, 32] on link at bounding box center [588, 36] width 236 height 24
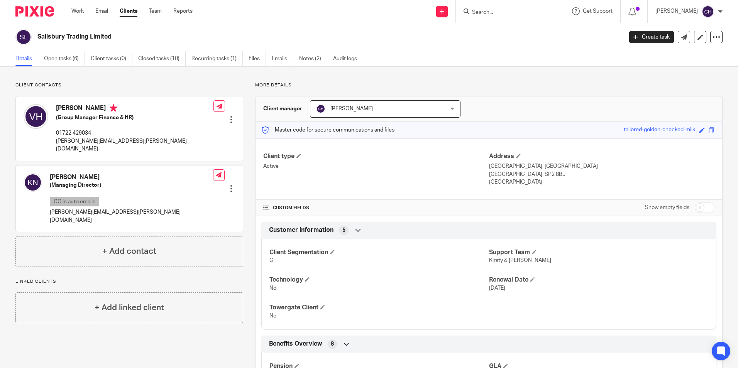
click at [35, 14] on img at bounding box center [34, 11] width 39 height 10
